Goal: Task Accomplishment & Management: Manage account settings

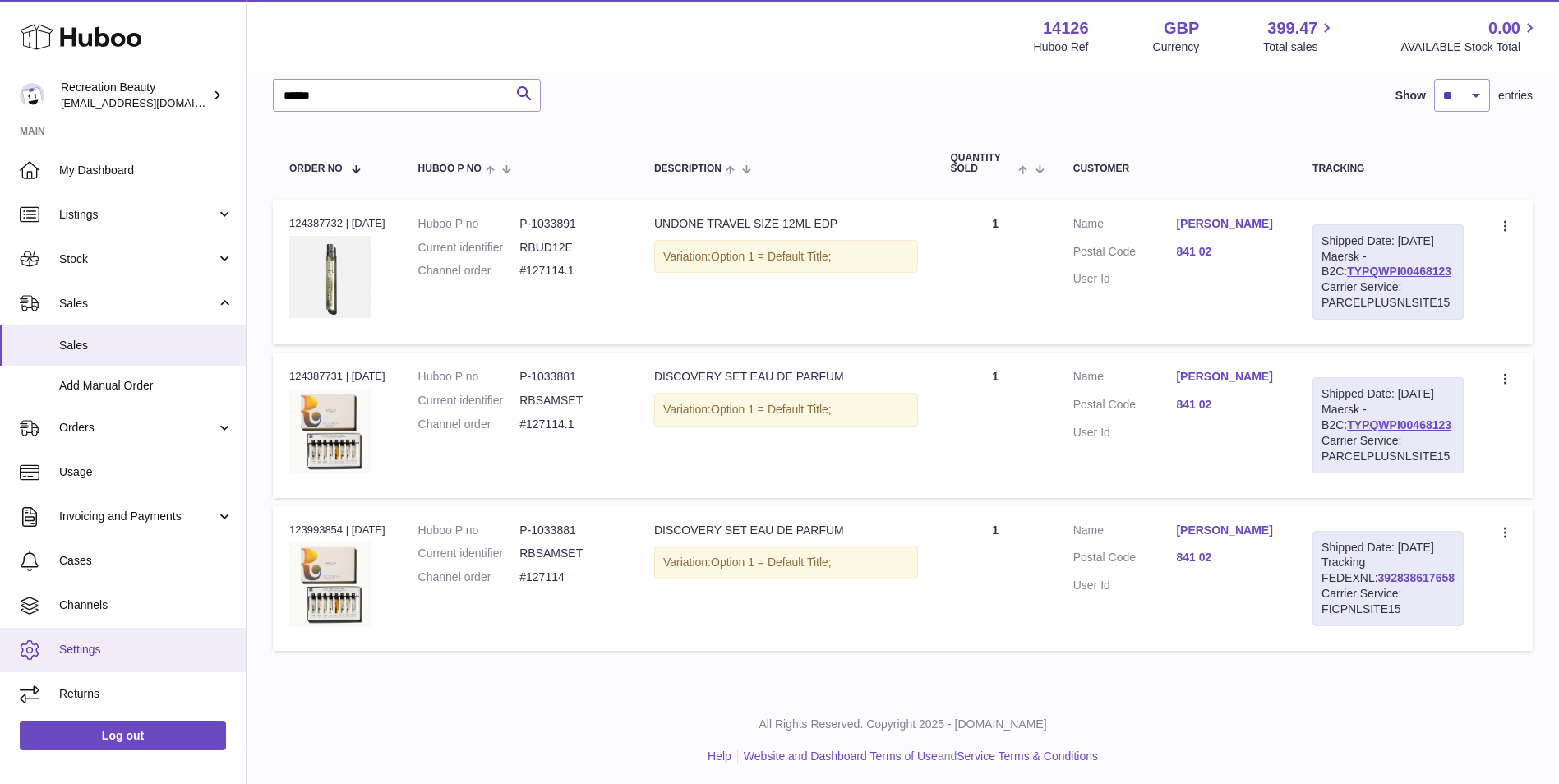
click at [145, 653] on span "Settings" at bounding box center [146, 649] width 174 height 15
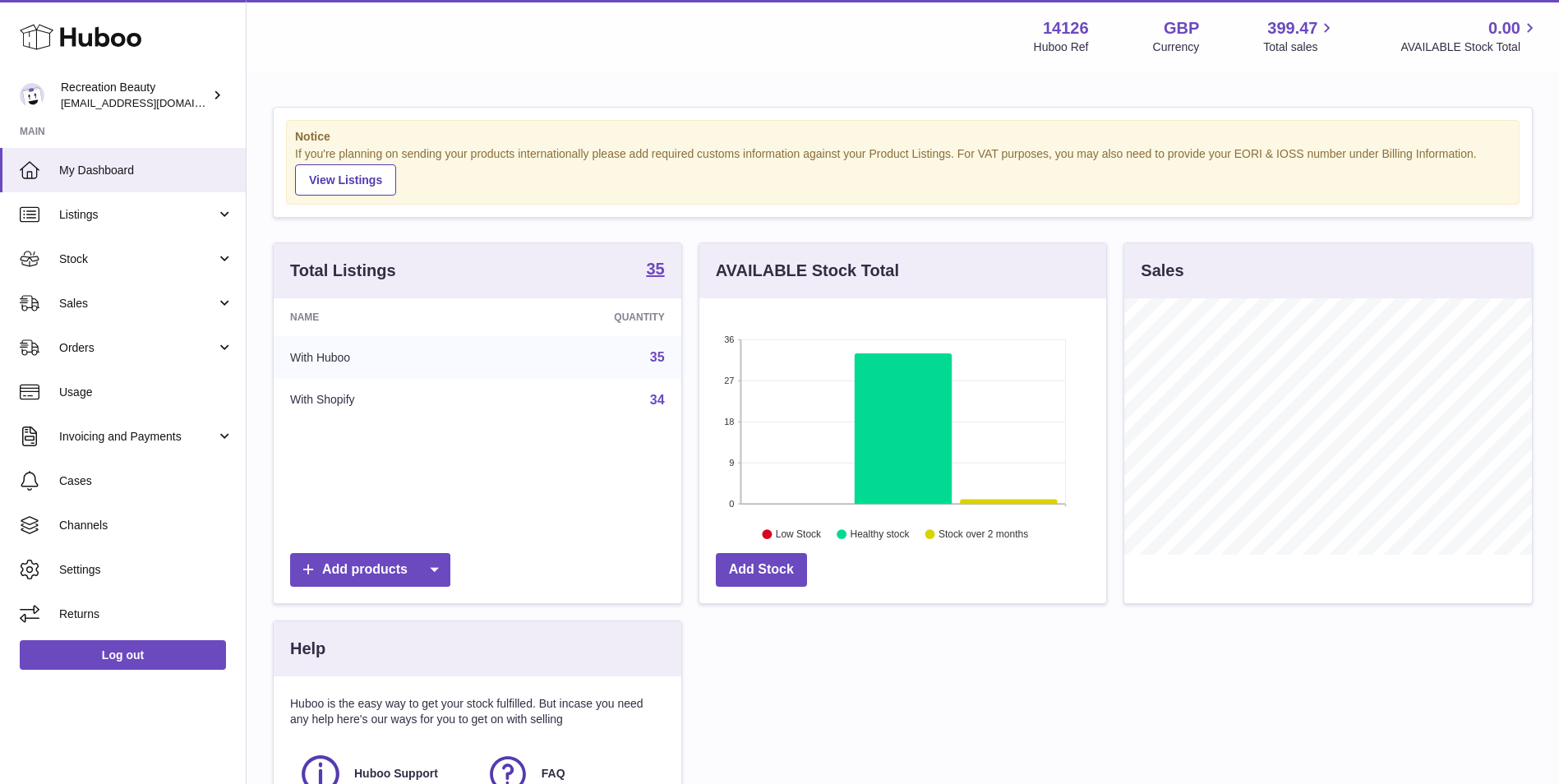
scroll to position [247, 0]
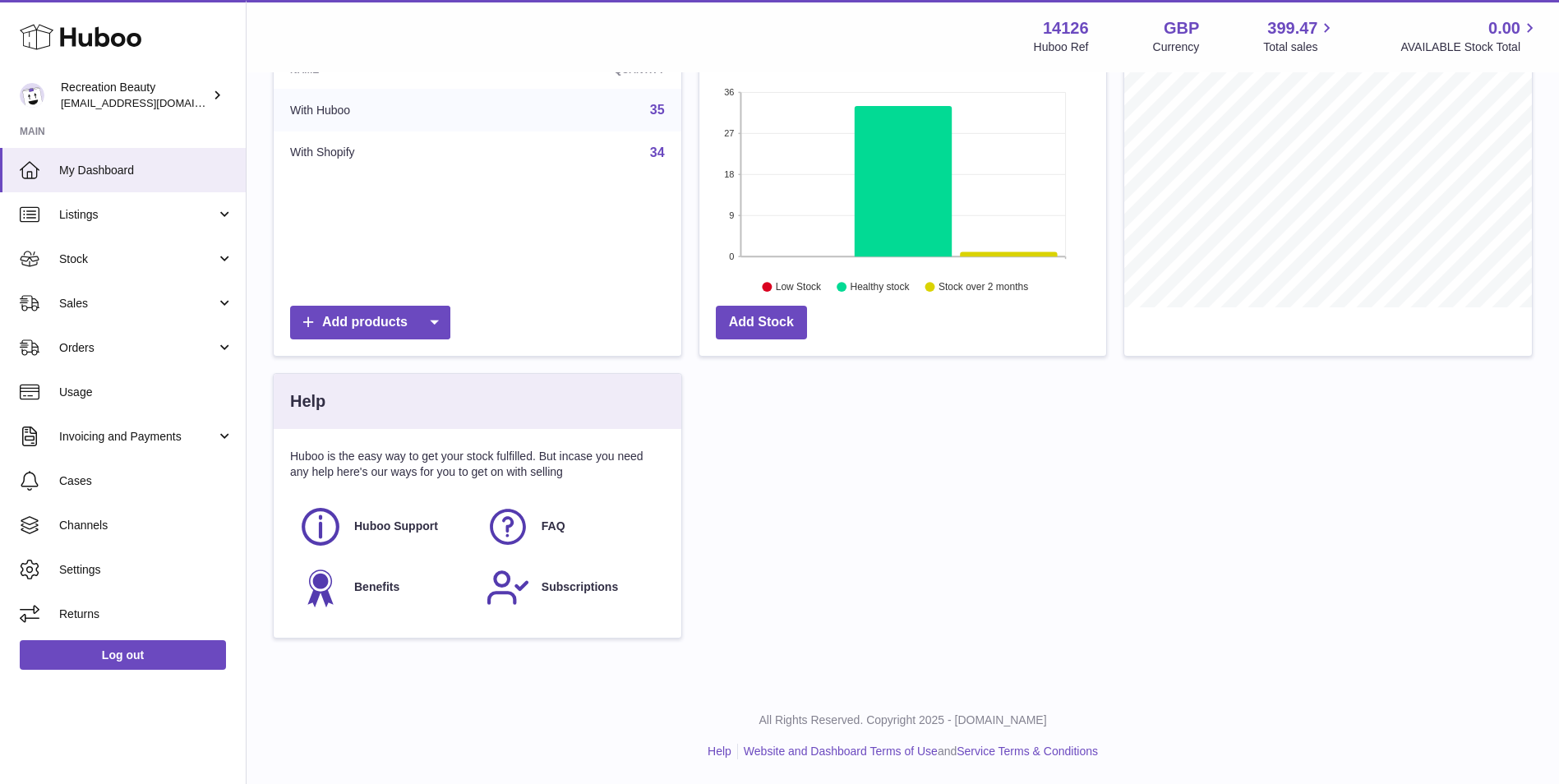
drag, startPoint x: 688, startPoint y: 294, endPoint x: 1286, endPoint y: 667, distance: 704.8
click at [1286, 667] on div "Notice If you're planning on sending your products internationally please add r…" at bounding box center [902, 257] width 1313 height 861
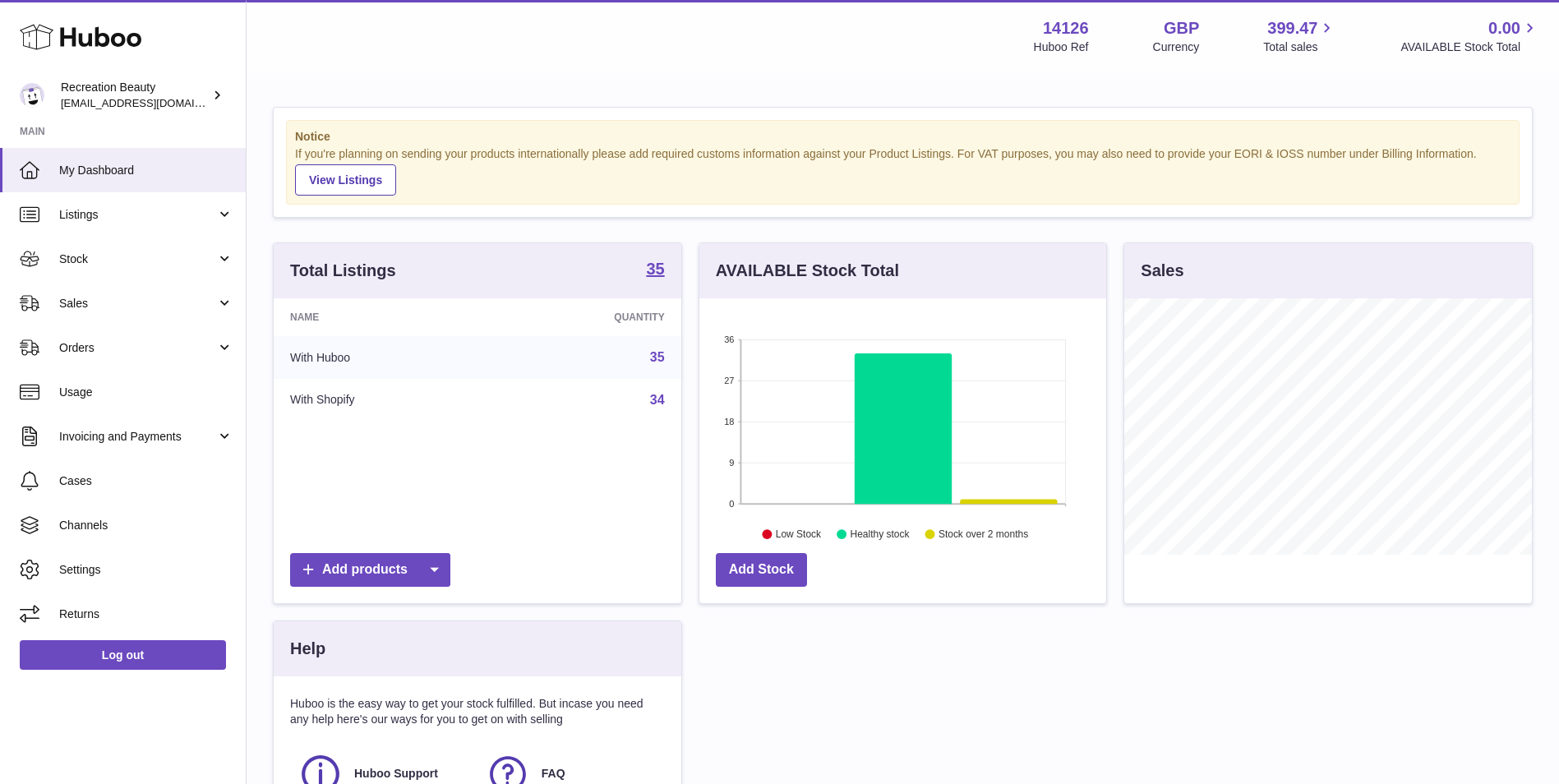
click at [260, 540] on div "Notice If you're planning on sending your products internationally please add r…" at bounding box center [902, 505] width 1313 height 861
click at [116, 563] on span "Settings" at bounding box center [146, 570] width 174 height 15
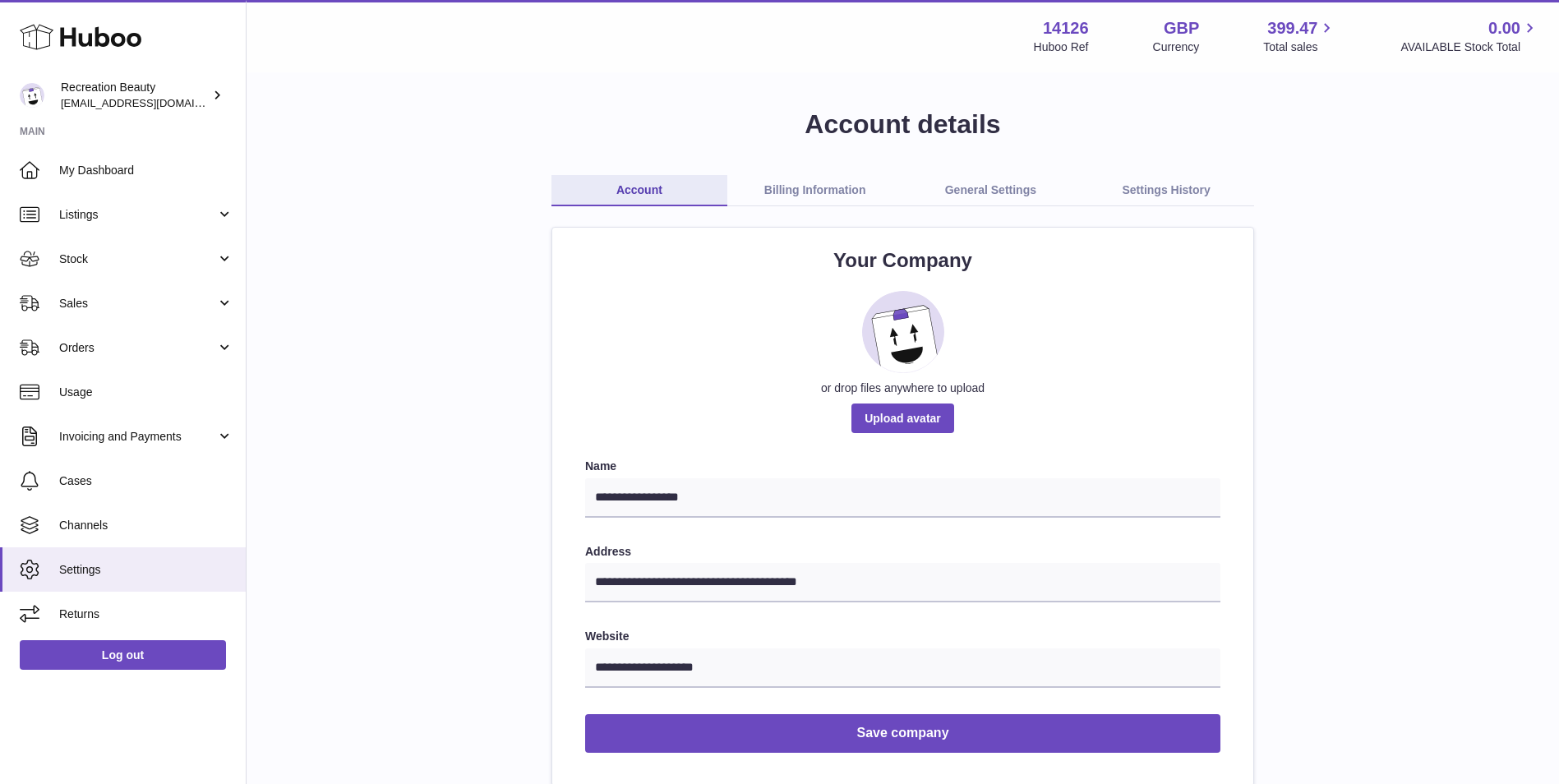
click at [810, 187] on link "Billing Information" at bounding box center [815, 190] width 176 height 31
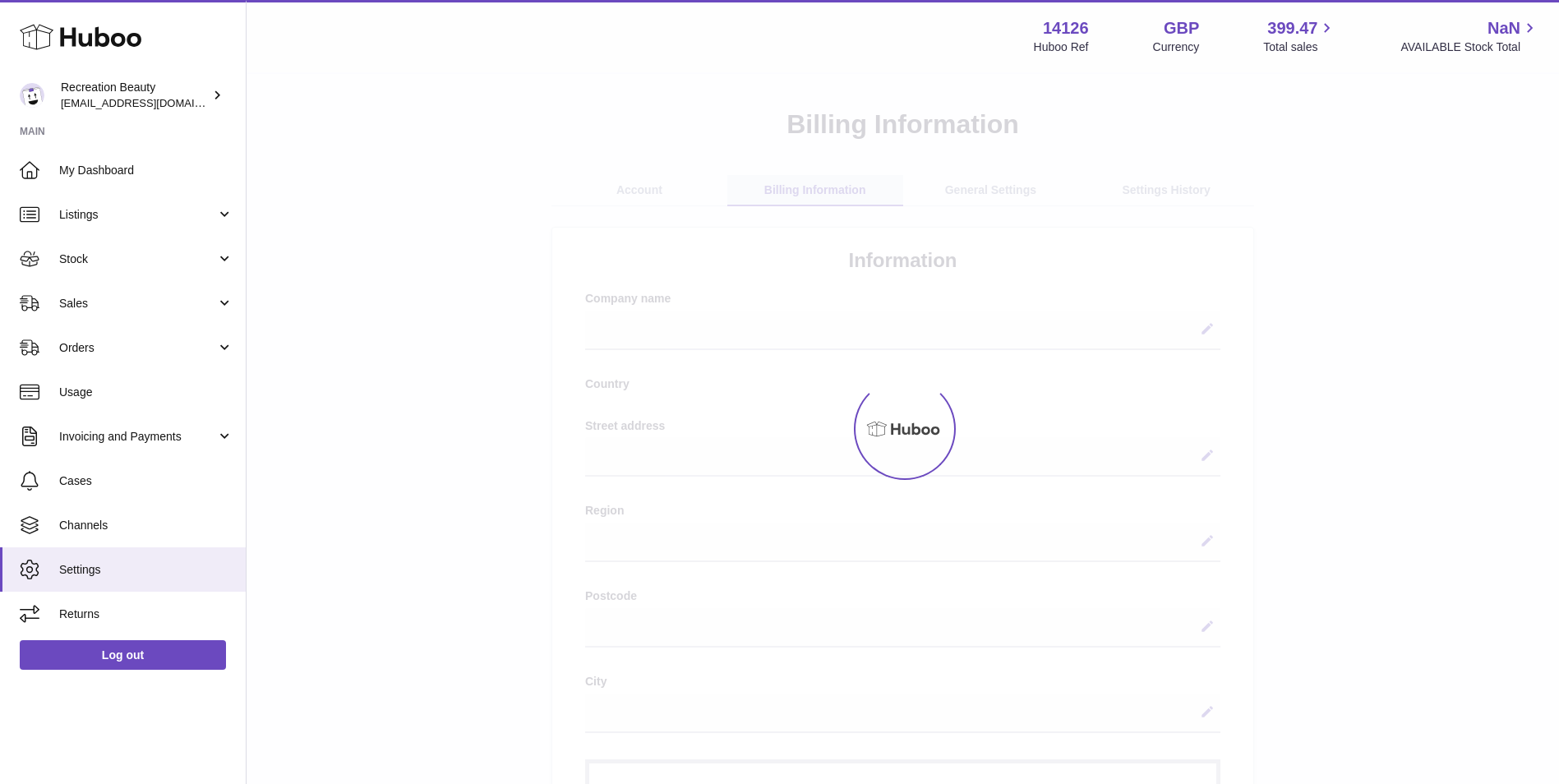
select select
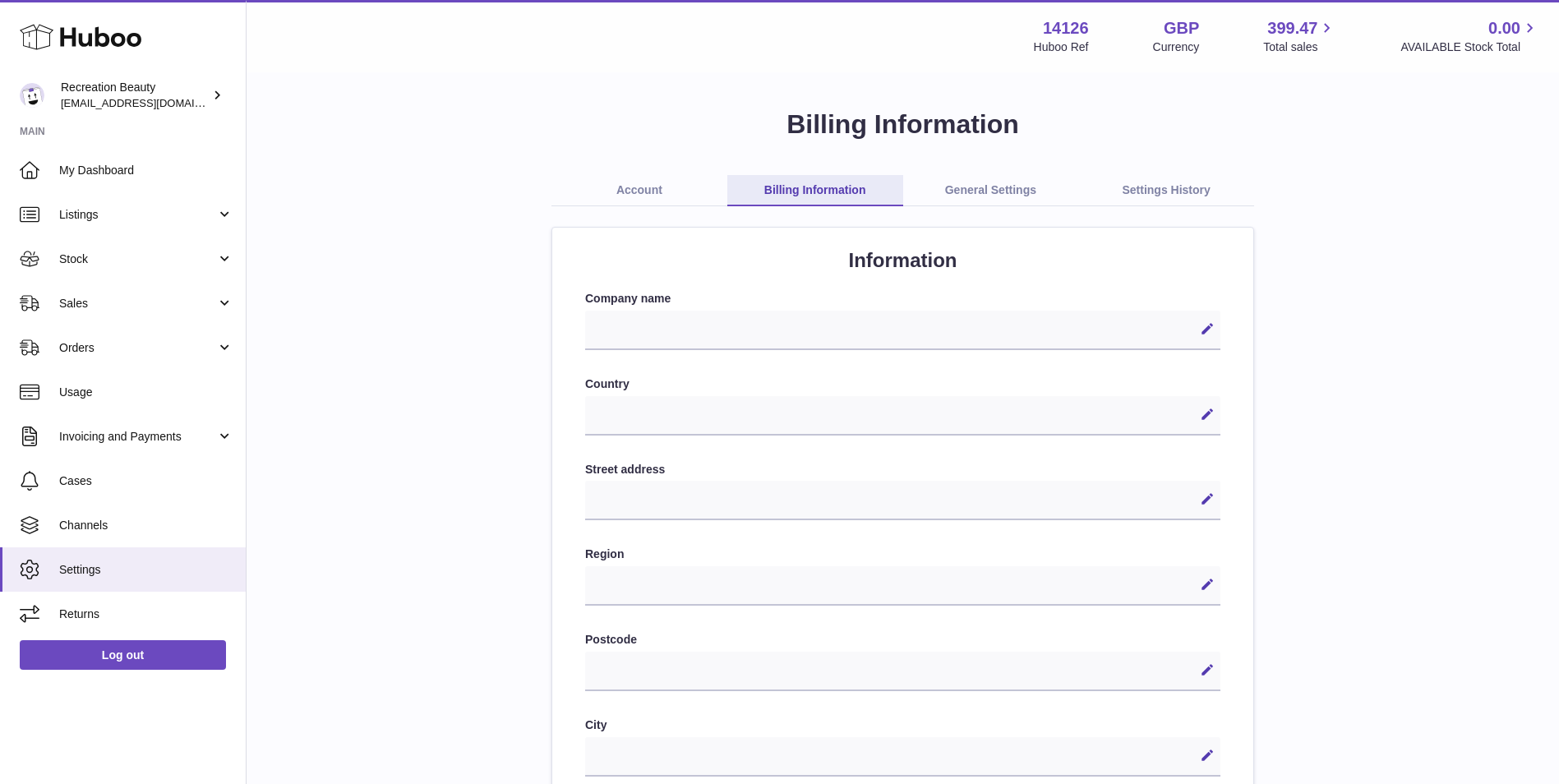
click at [997, 190] on link "General Settings" at bounding box center [991, 190] width 176 height 31
